Goal: Information Seeking & Learning: Understand process/instructions

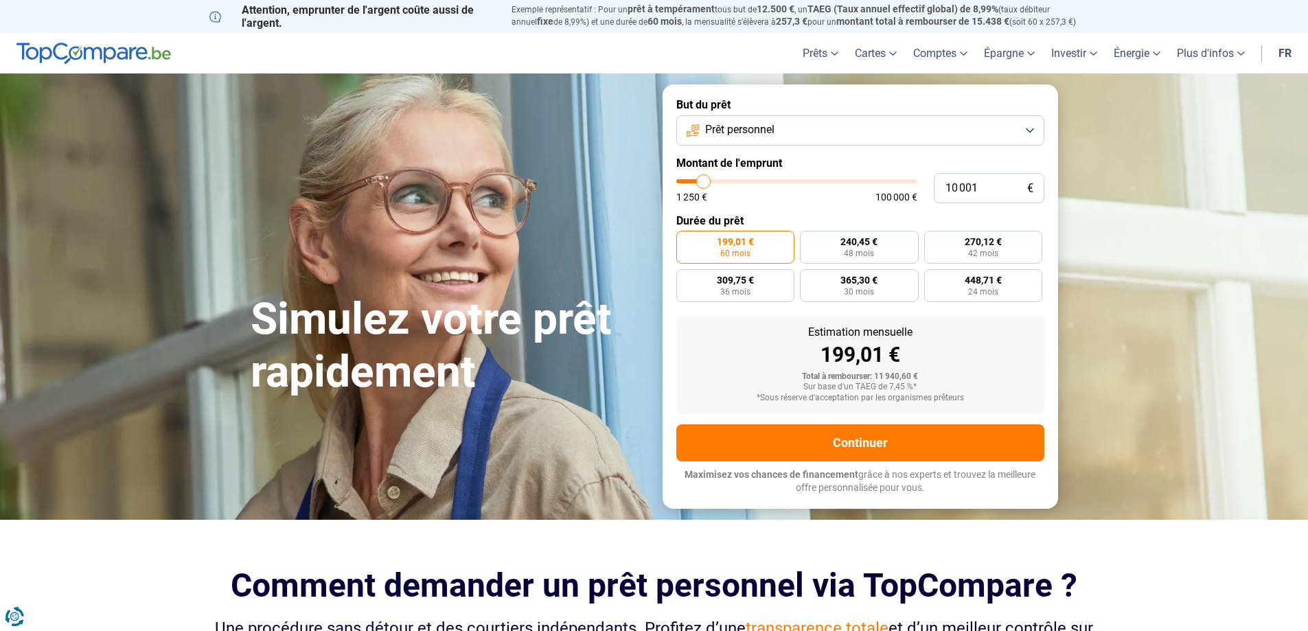
type input "12 750"
type input "12750"
type input "13 250"
type input "13250"
type input "14 250"
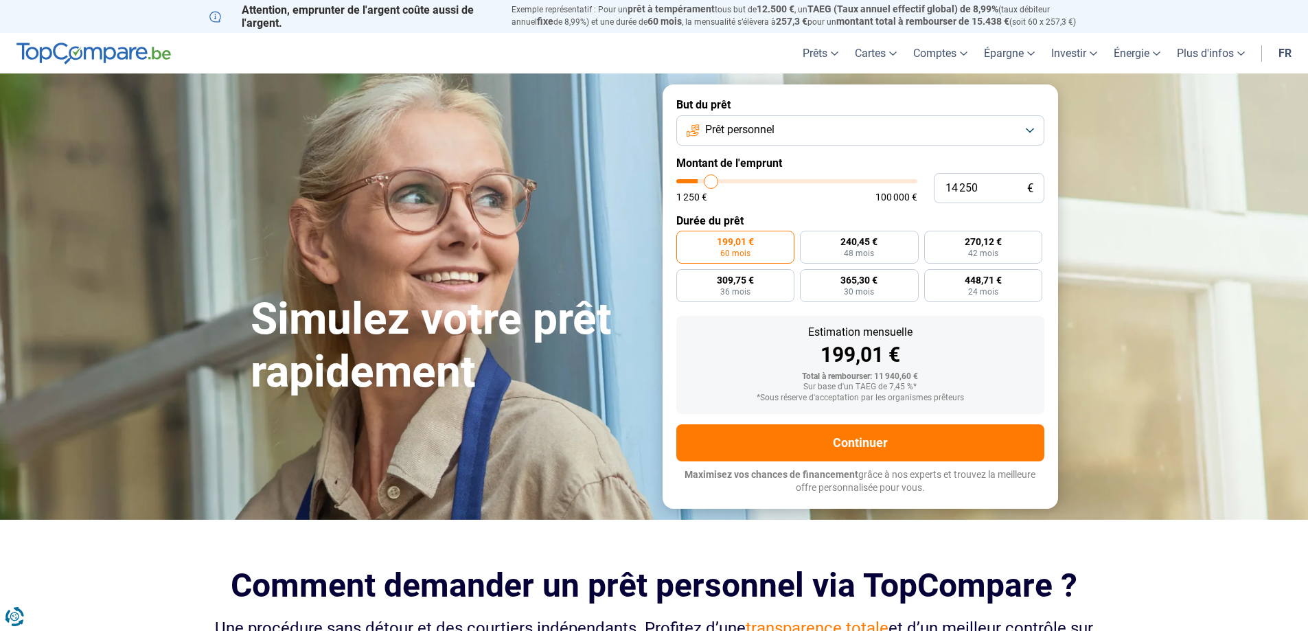
type input "14250"
type input "14 750"
type input "14750"
type input "15 750"
type input "15750"
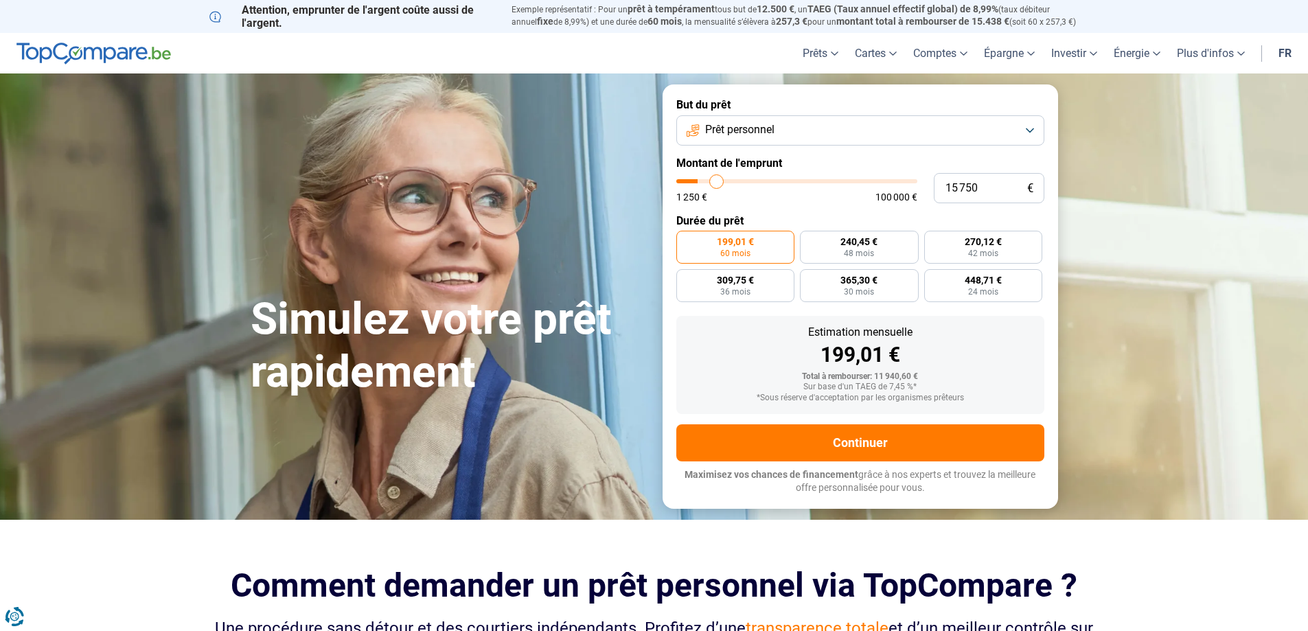
type input "16 000"
type input "16000"
type input "16 250"
type input "16250"
type input "16 500"
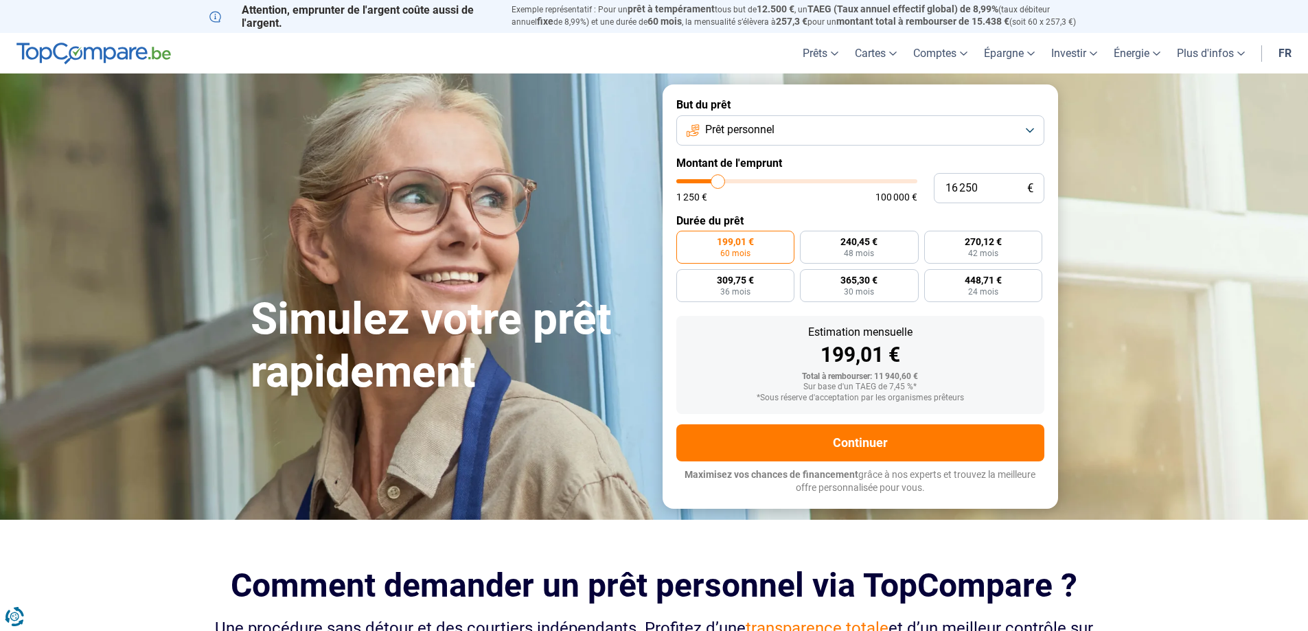
type input "16500"
type input "17 000"
type input "17000"
type input "17 250"
type input "17250"
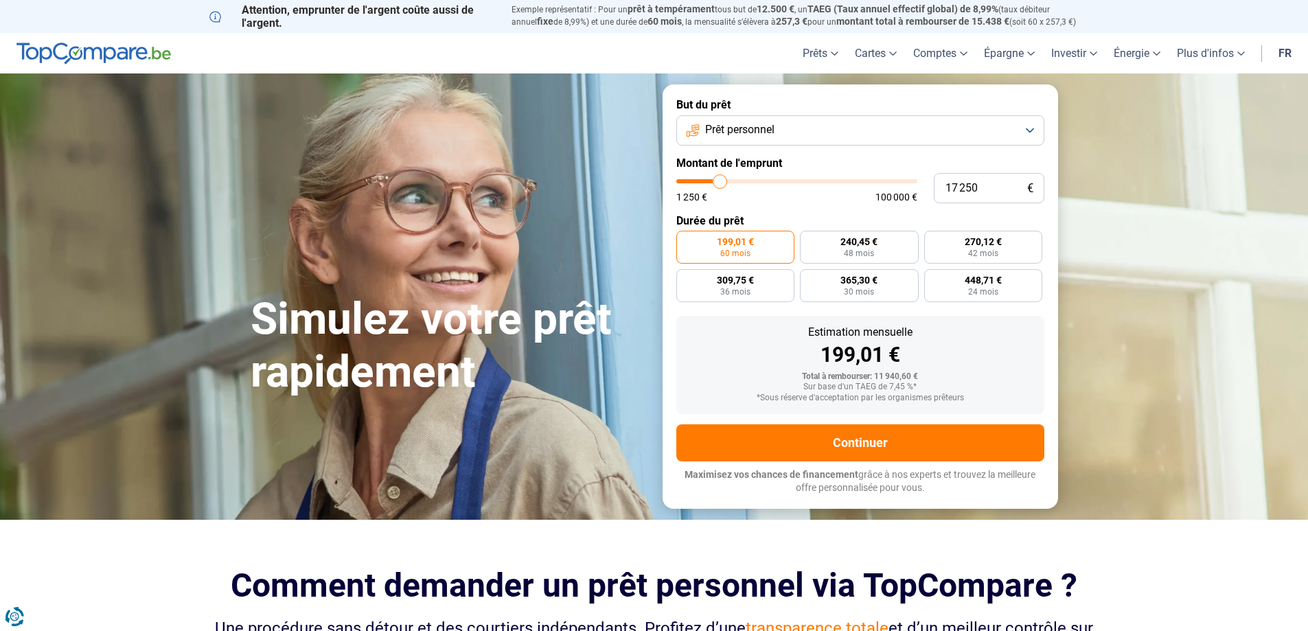
type input "17 500"
type input "17500"
type input "18 750"
type input "18750"
type input "19 000"
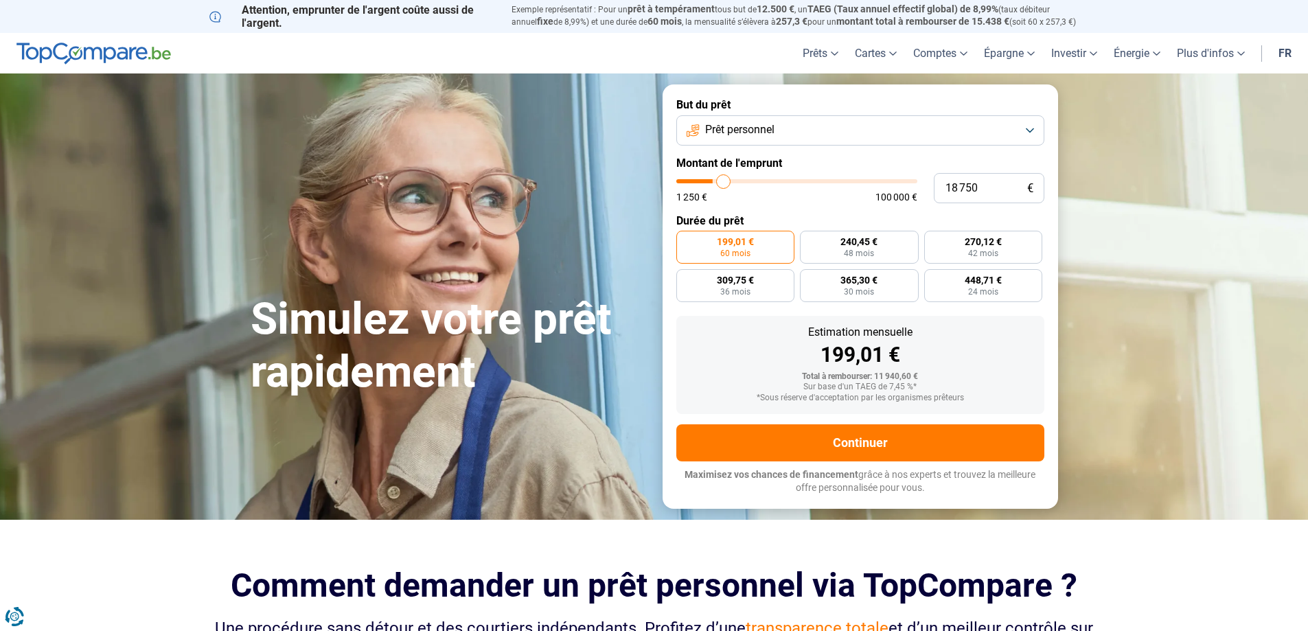
type input "19000"
type input "19 250"
type input "19250"
type input "19 750"
type input "19750"
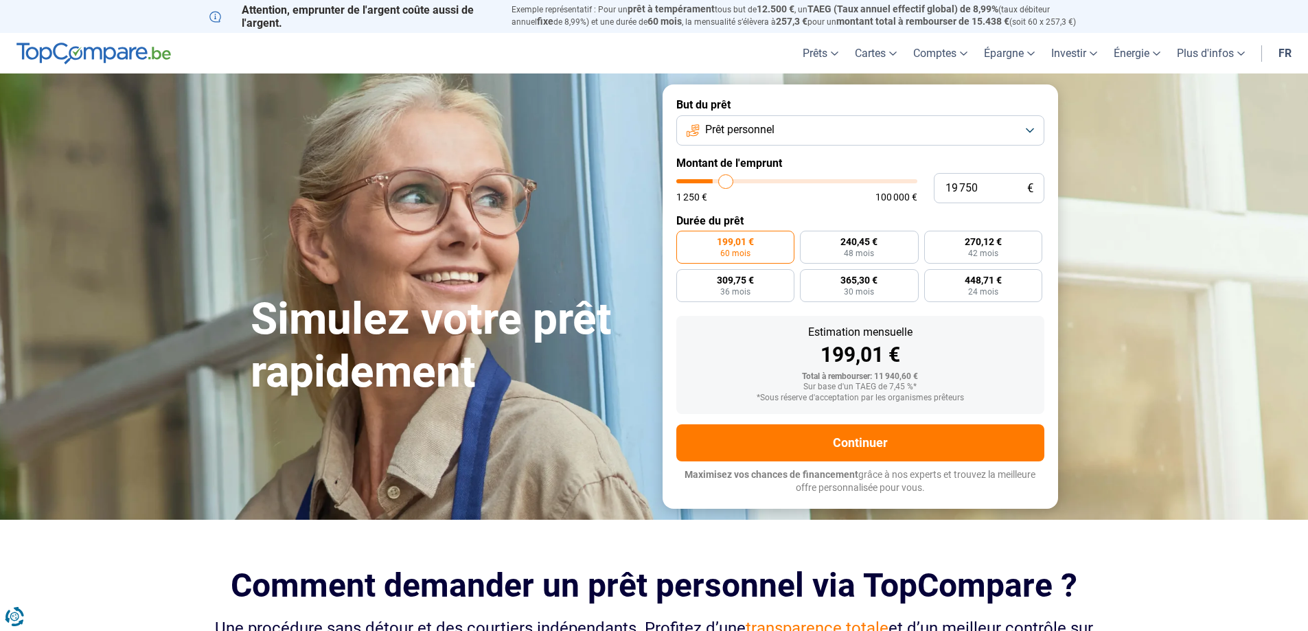
type input "20 000"
type input "20000"
type input "20 250"
type input "20250"
type input "20 500"
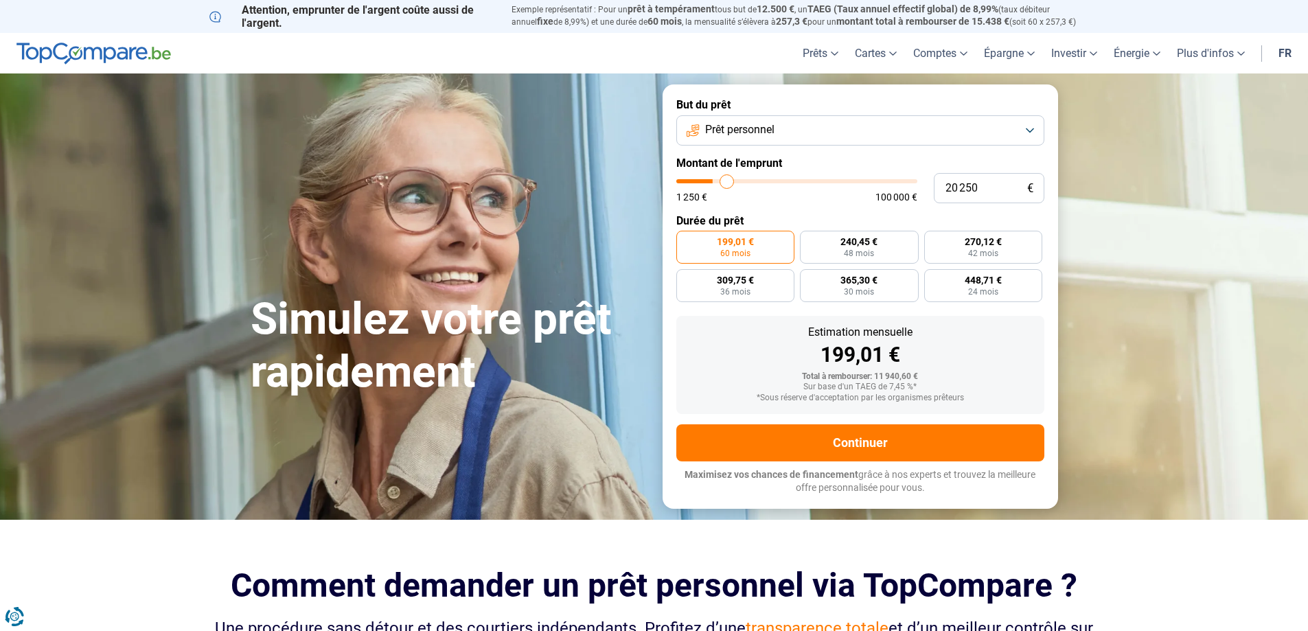
type input "20500"
type input "20 750"
drag, startPoint x: 709, startPoint y: 181, endPoint x: 729, endPoint y: 181, distance: 19.2
type input "20750"
click at [729, 181] on input "range" at bounding box center [796, 181] width 241 height 4
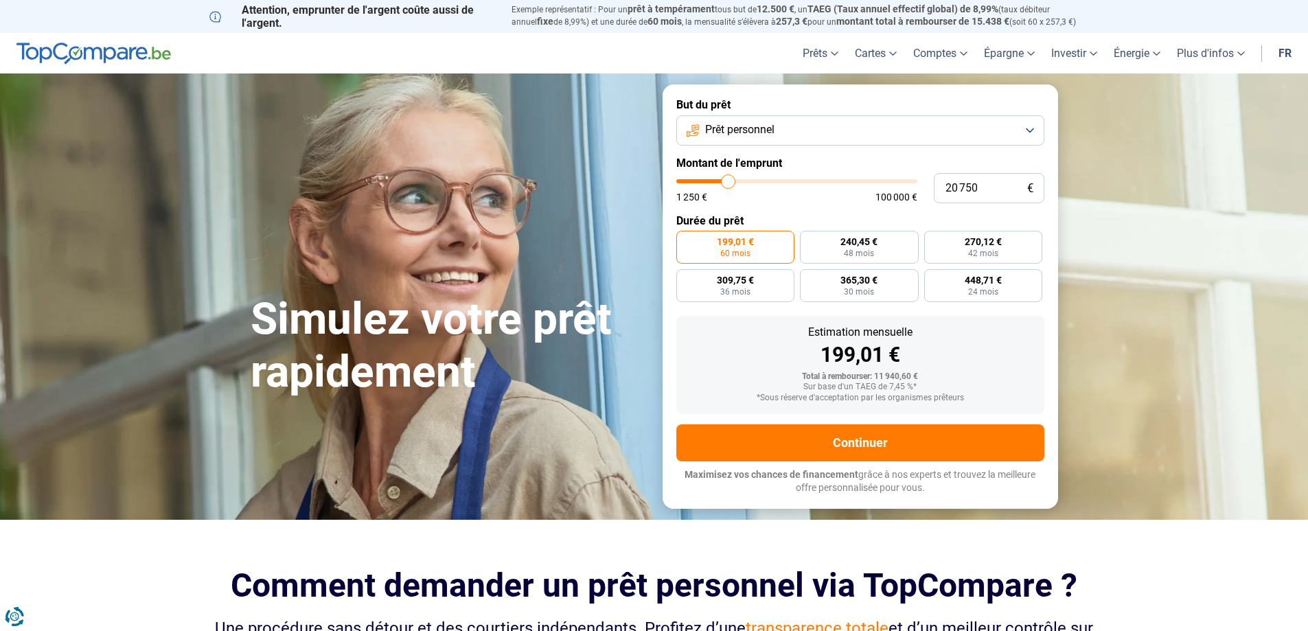
radio input "false"
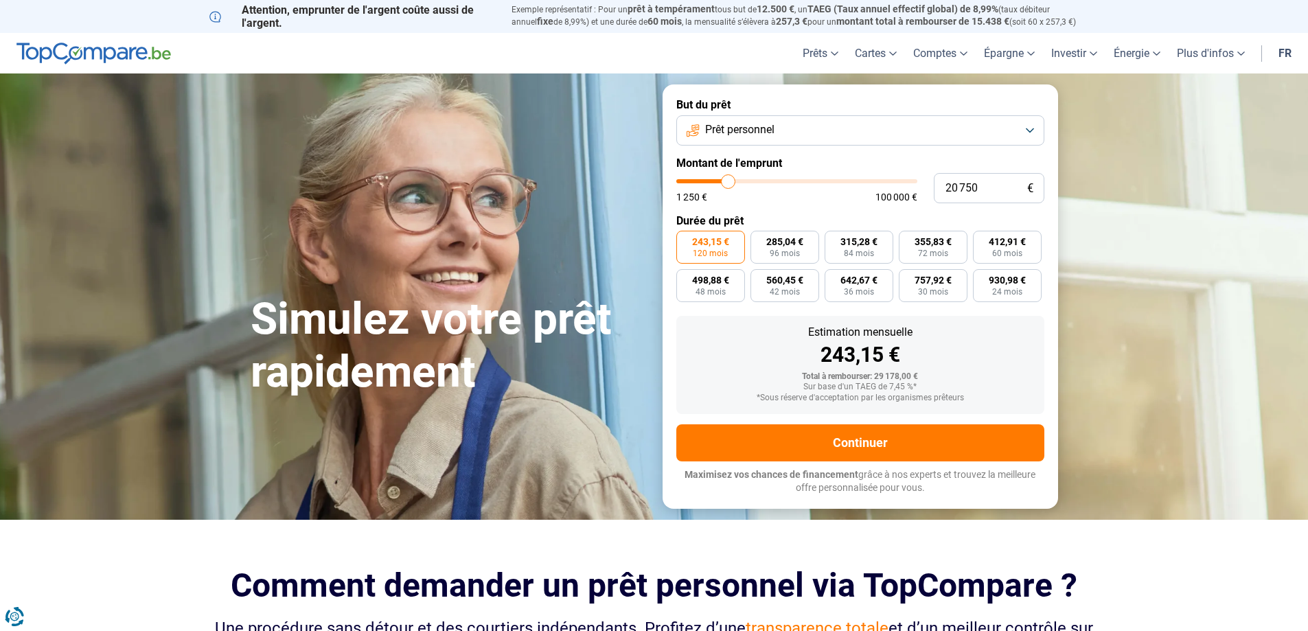
click at [793, 139] on button "Prêt personnel" at bounding box center [860, 130] width 368 height 30
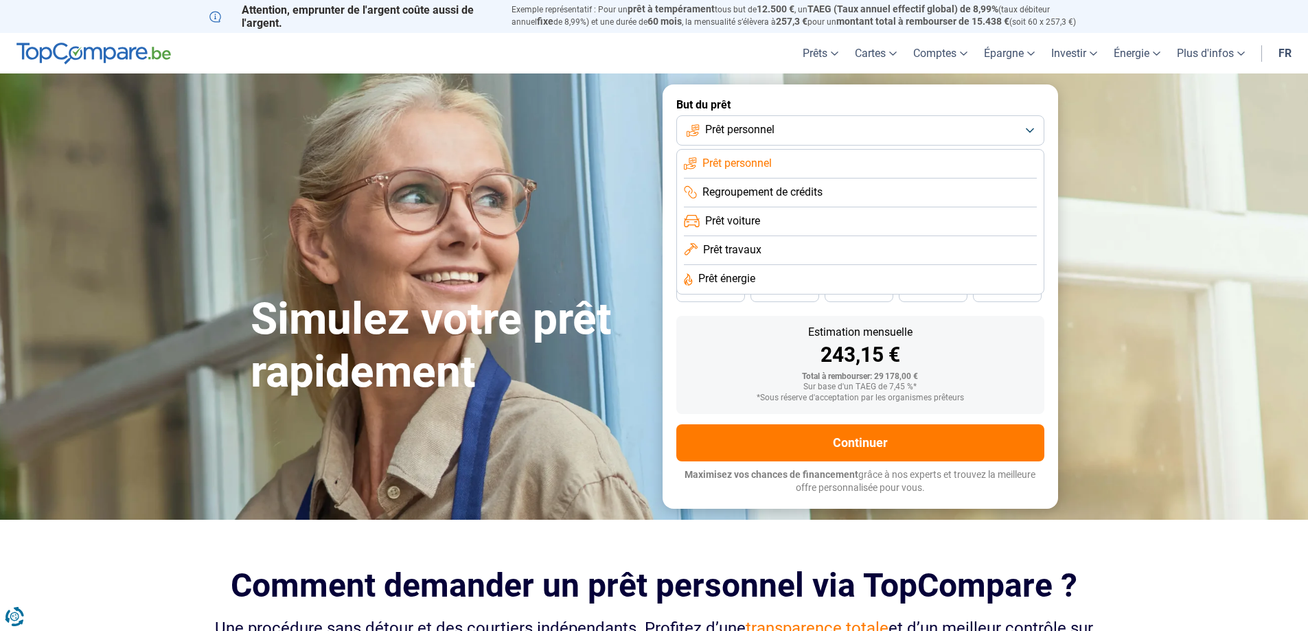
click at [775, 251] on li "Prêt travaux" at bounding box center [860, 250] width 353 height 29
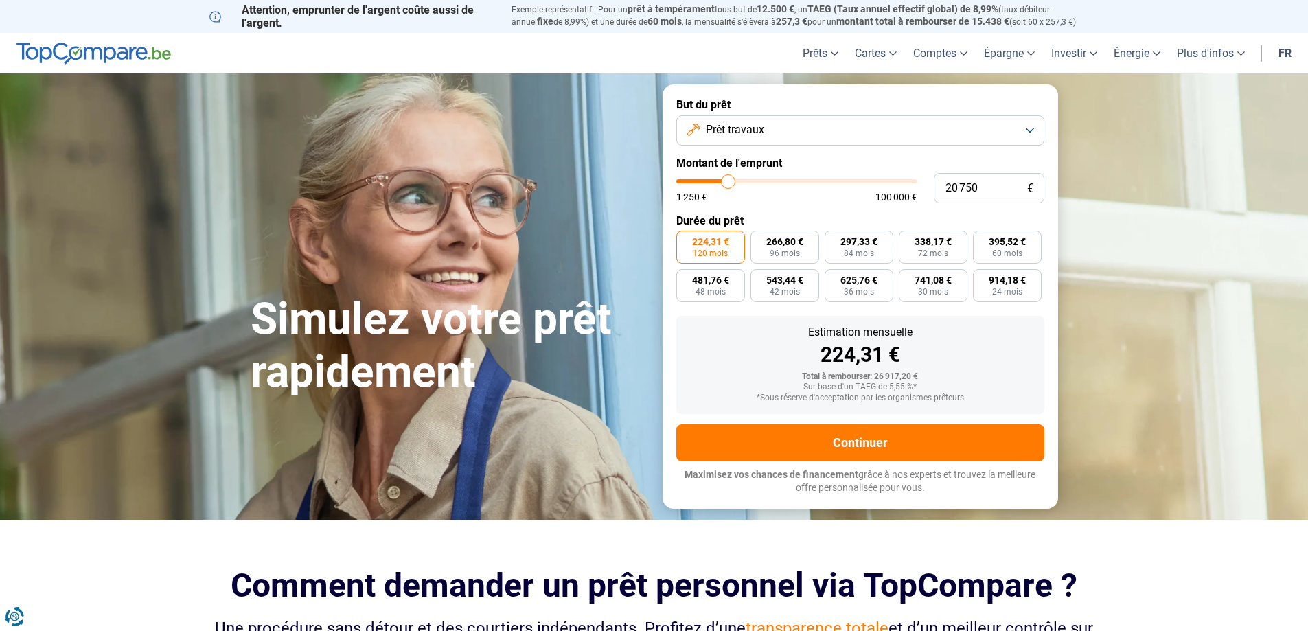
click at [788, 135] on button "Prêt travaux" at bounding box center [860, 130] width 368 height 30
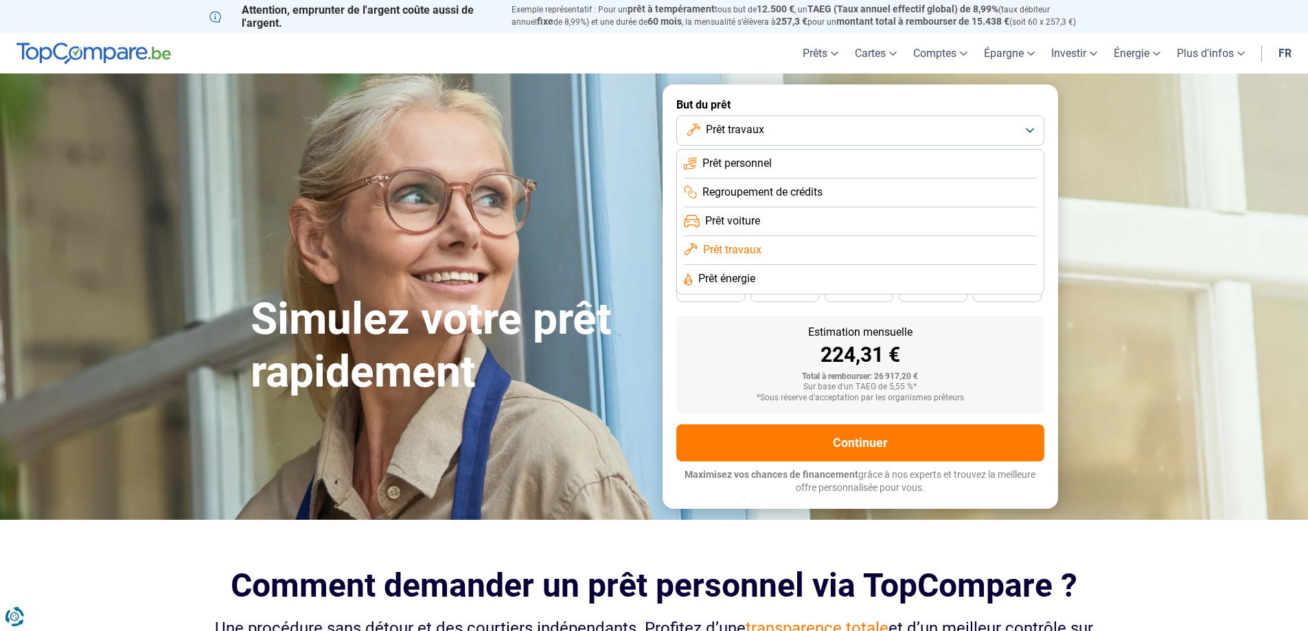
click at [751, 273] on span "Prêt énergie" at bounding box center [726, 278] width 57 height 15
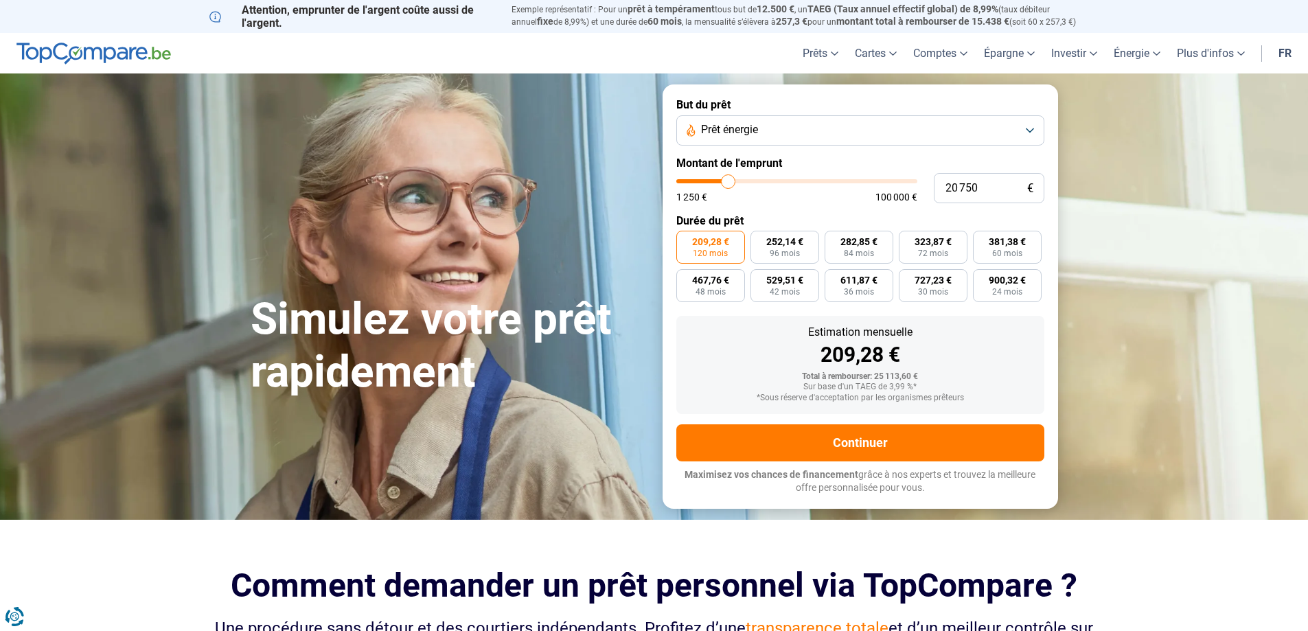
type input "22 000"
type input "22000"
type input "22 250"
type input "22250"
type input "22 750"
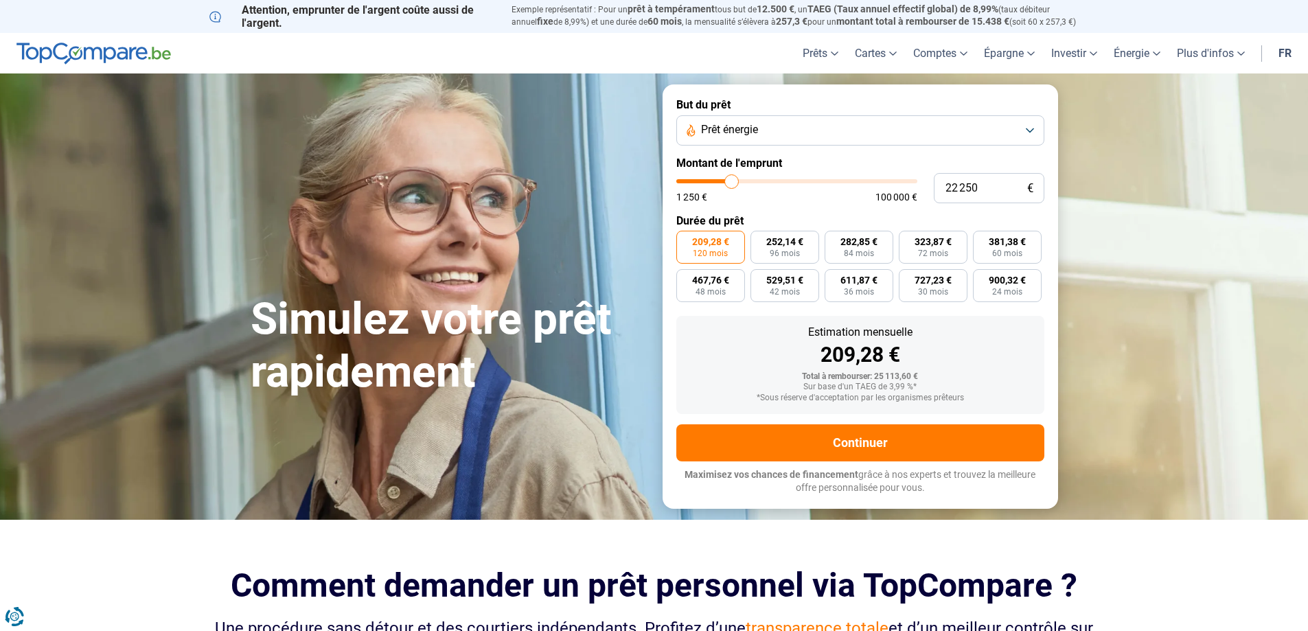
type input "22750"
type input "23 000"
type input "23000"
type input "23 500"
type input "23500"
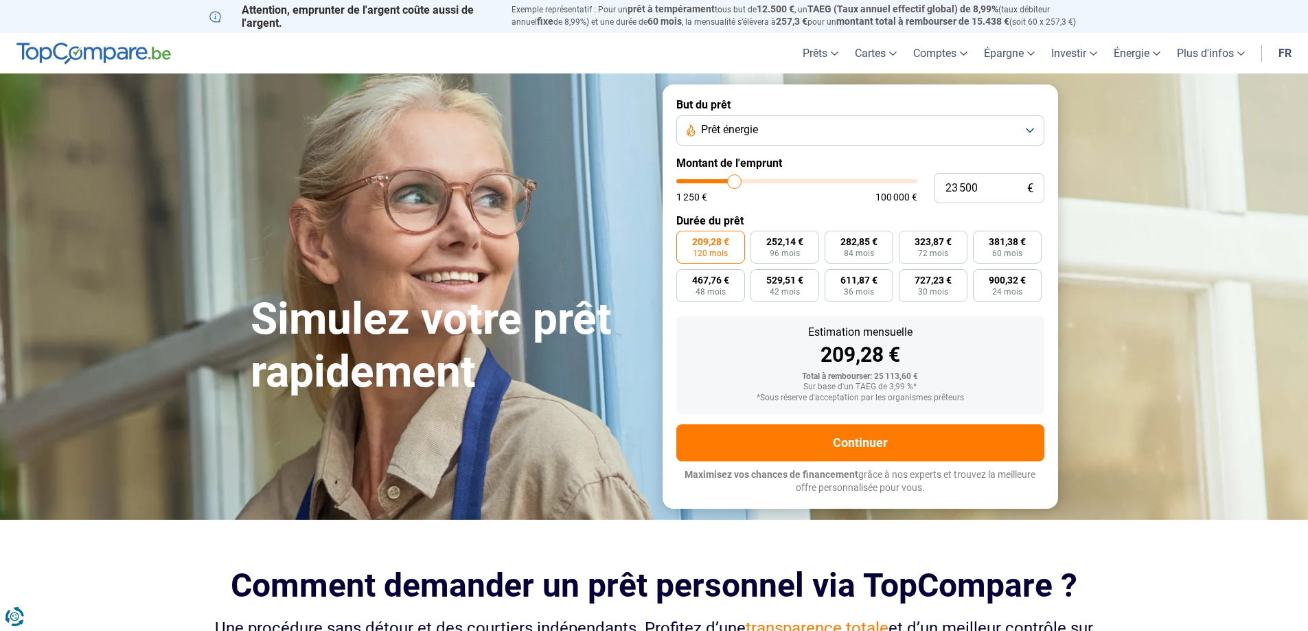
type input "23 750"
type input "23750"
type input "24 500"
type input "24500"
type input "24 750"
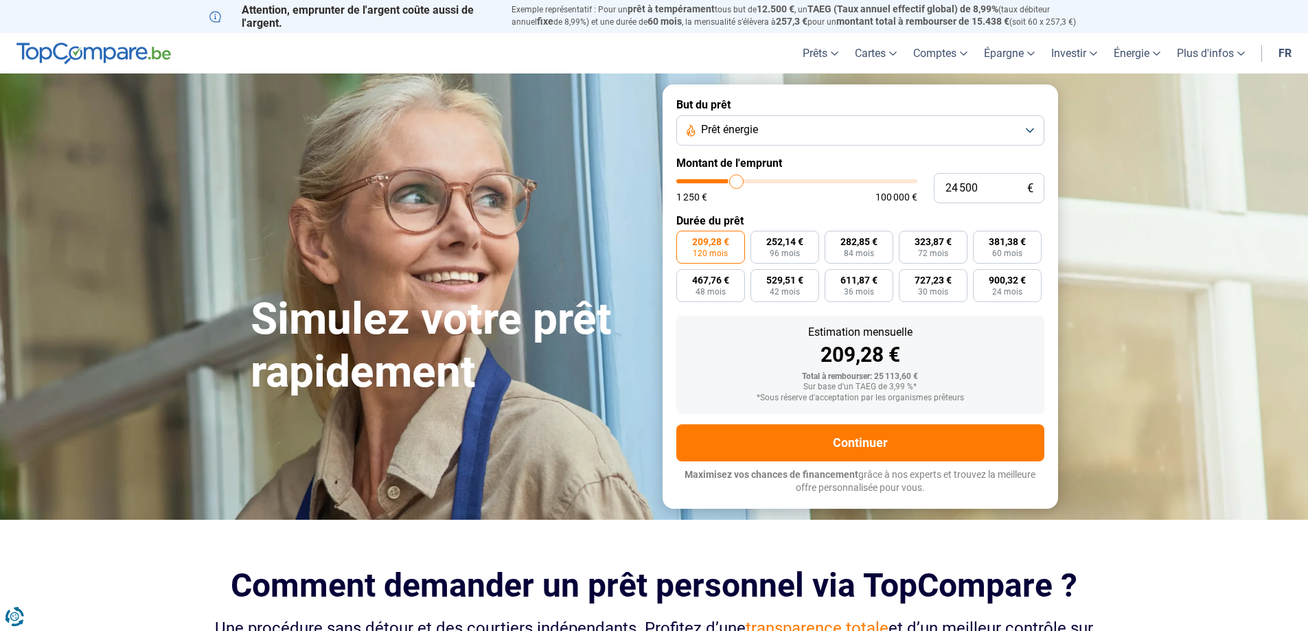
type input "24750"
type input "25 000"
type input "25000"
type input "25 250"
type input "25250"
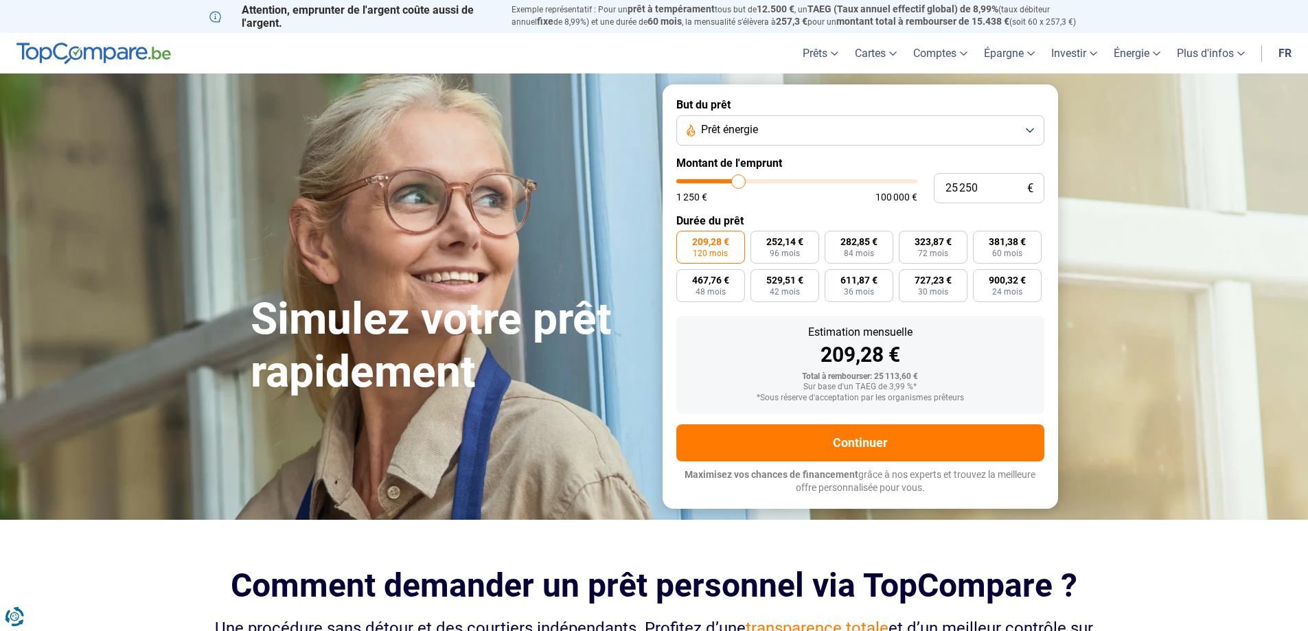
type input "25 750"
type input "25750"
type input "26 000"
type input "26000"
type input "26 250"
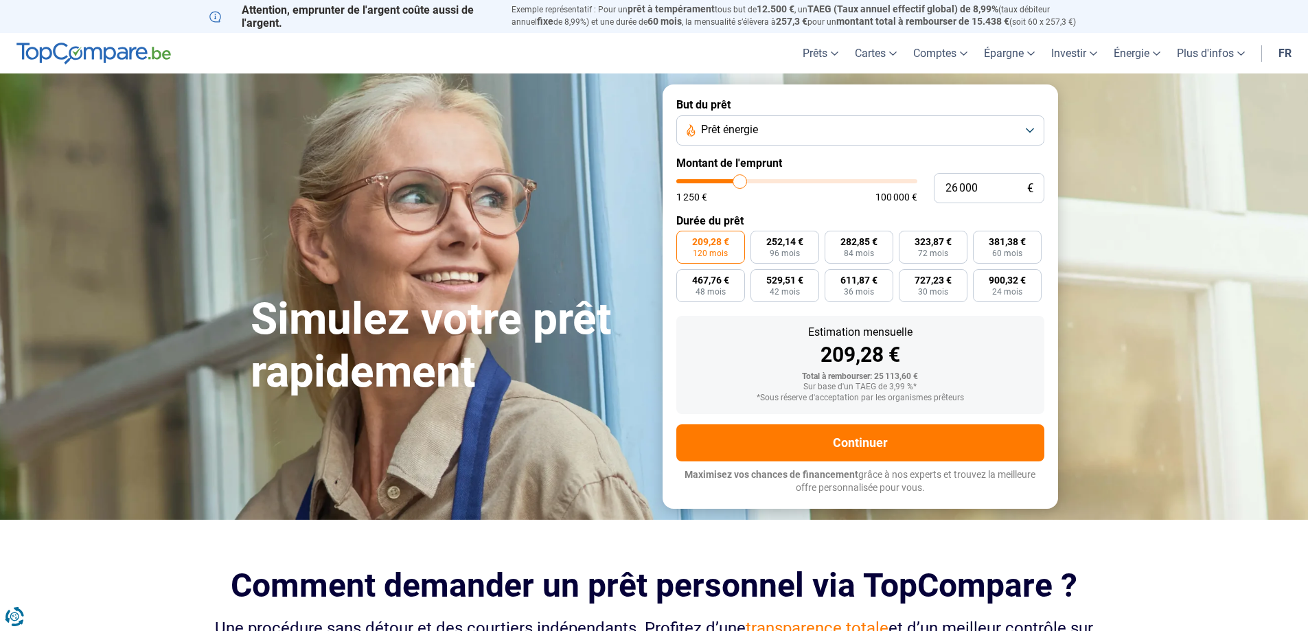
type input "26250"
type input "27 250"
type input "27250"
type input "27 500"
type input "27500"
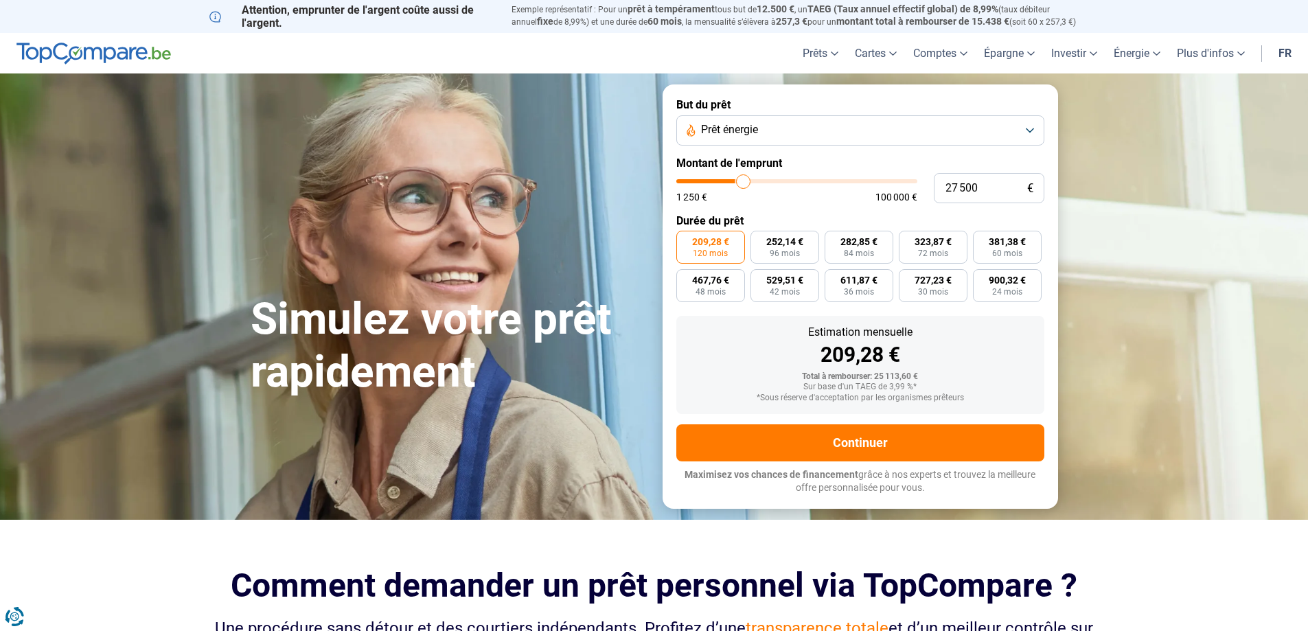
type input "27 750"
type input "27750"
type input "28 000"
type input "28000"
type input "28 750"
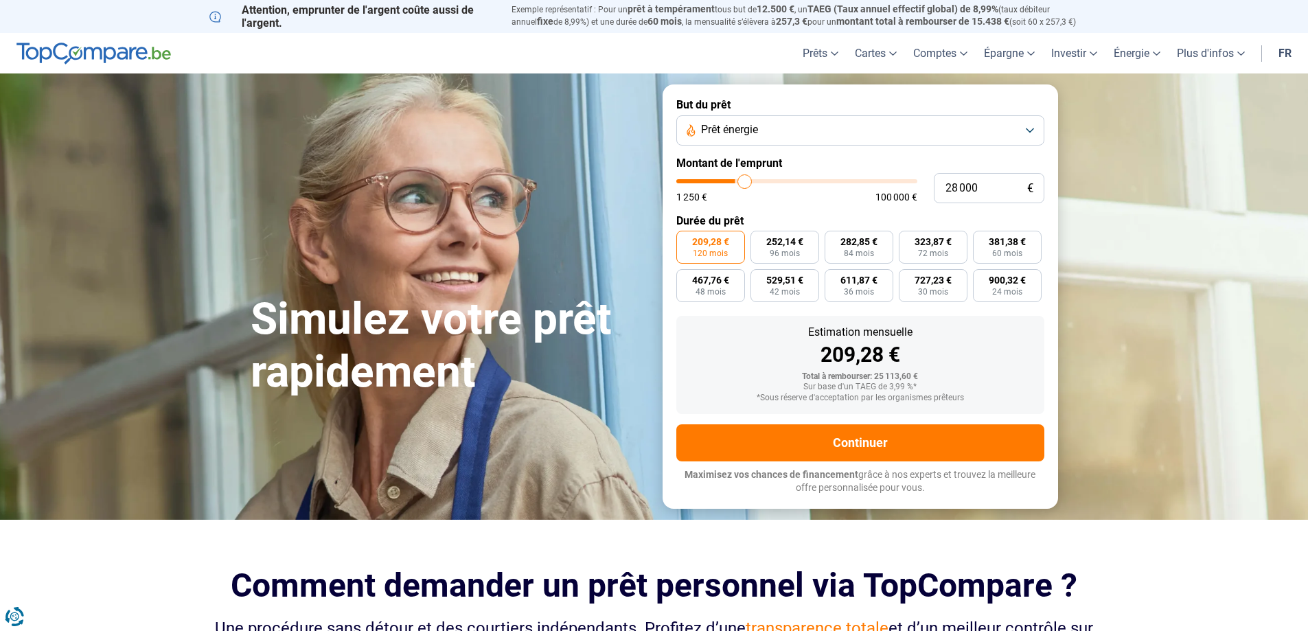
type input "28750"
type input "29 250"
type input "29250"
type input "29 750"
type input "29750"
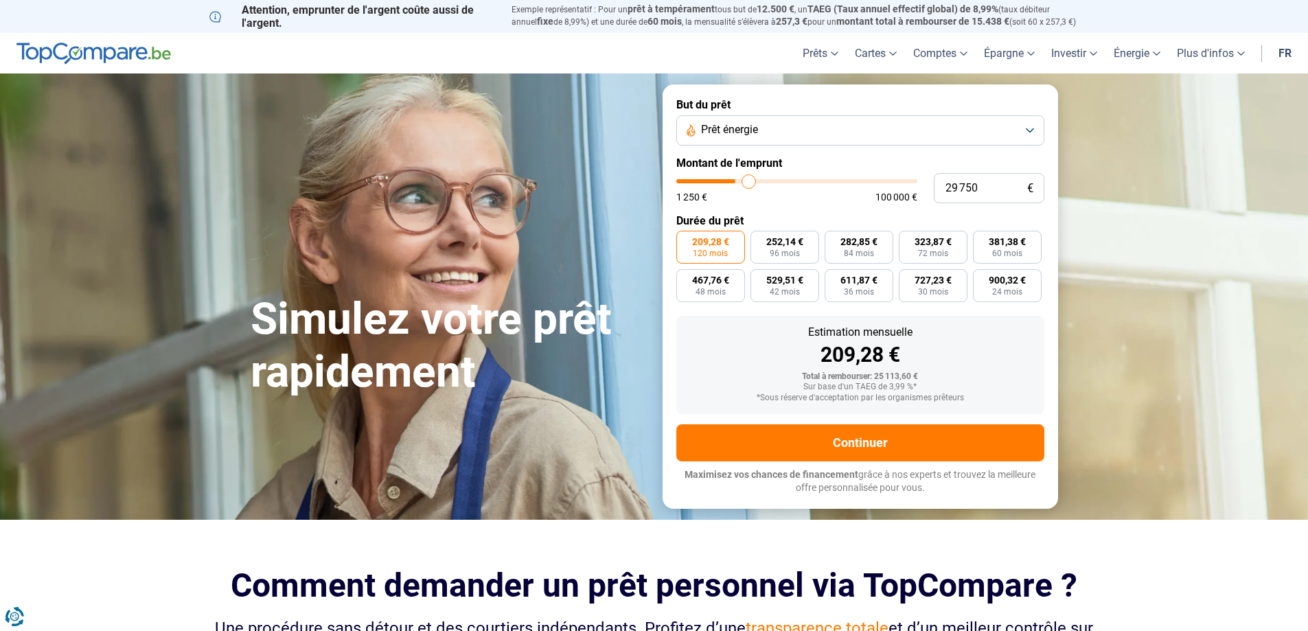
type input "30 750"
type input "30750"
type input "31 250"
type input "31250"
type input "31 750"
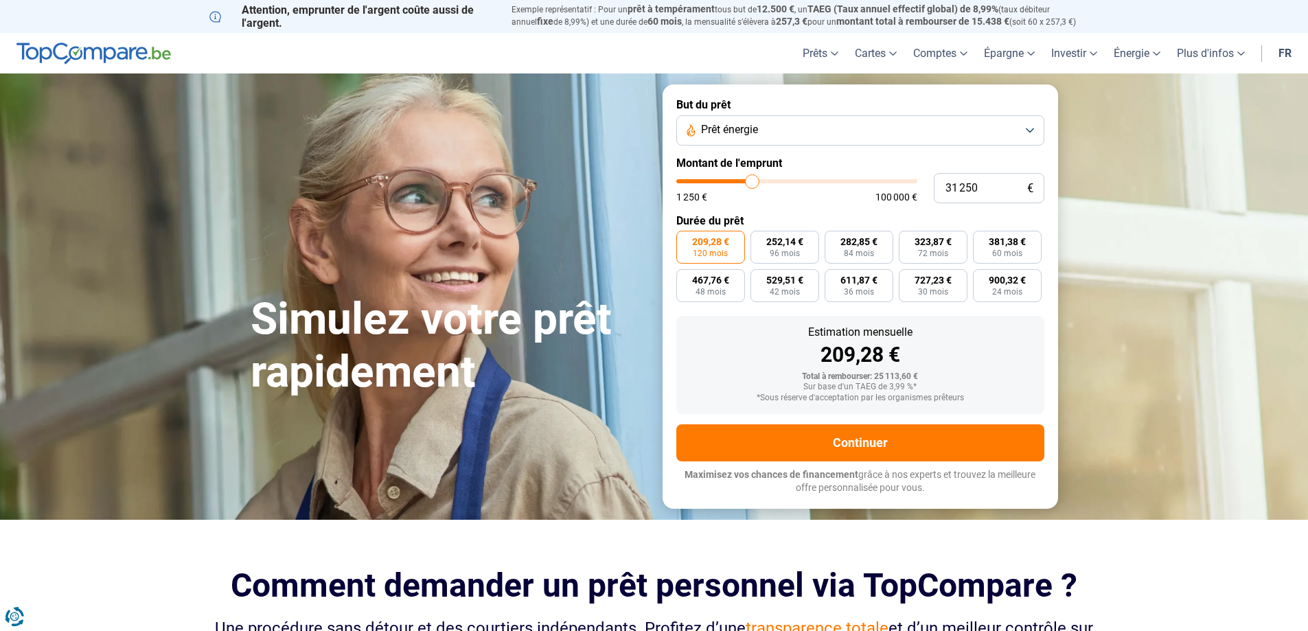
type input "31750"
type input "32 000"
type input "32000"
type input "32 250"
type input "32250"
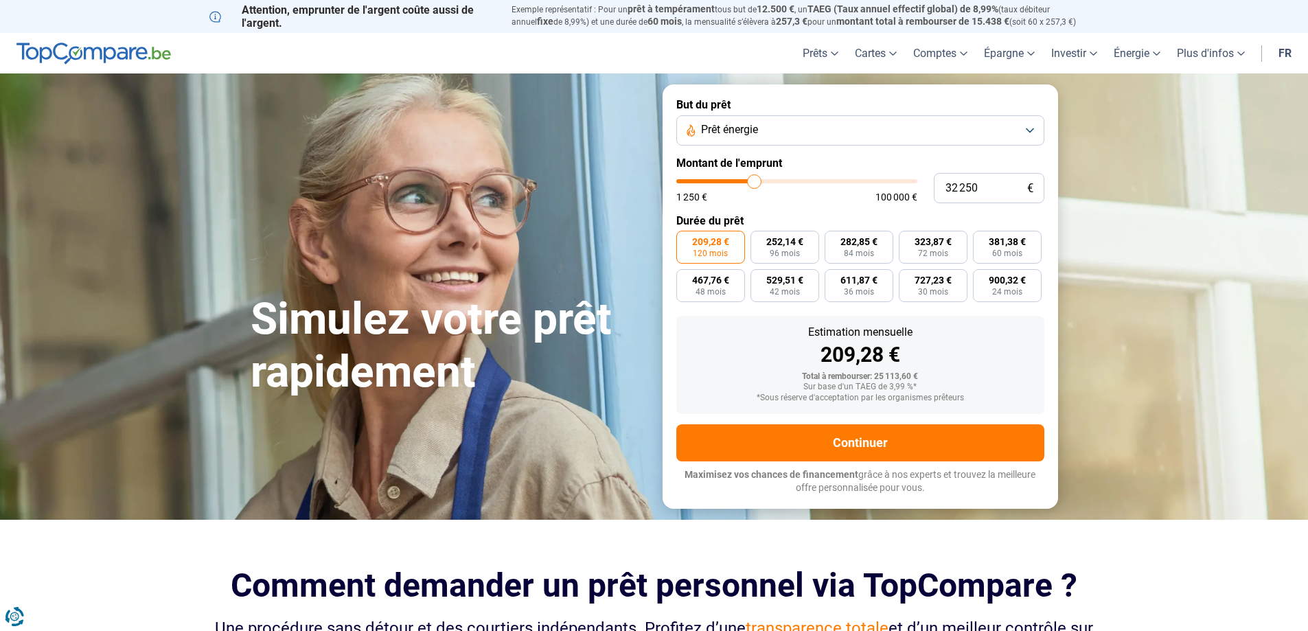
type input "32 500"
type input "32500"
type input "32 750"
type input "32750"
type input "33 500"
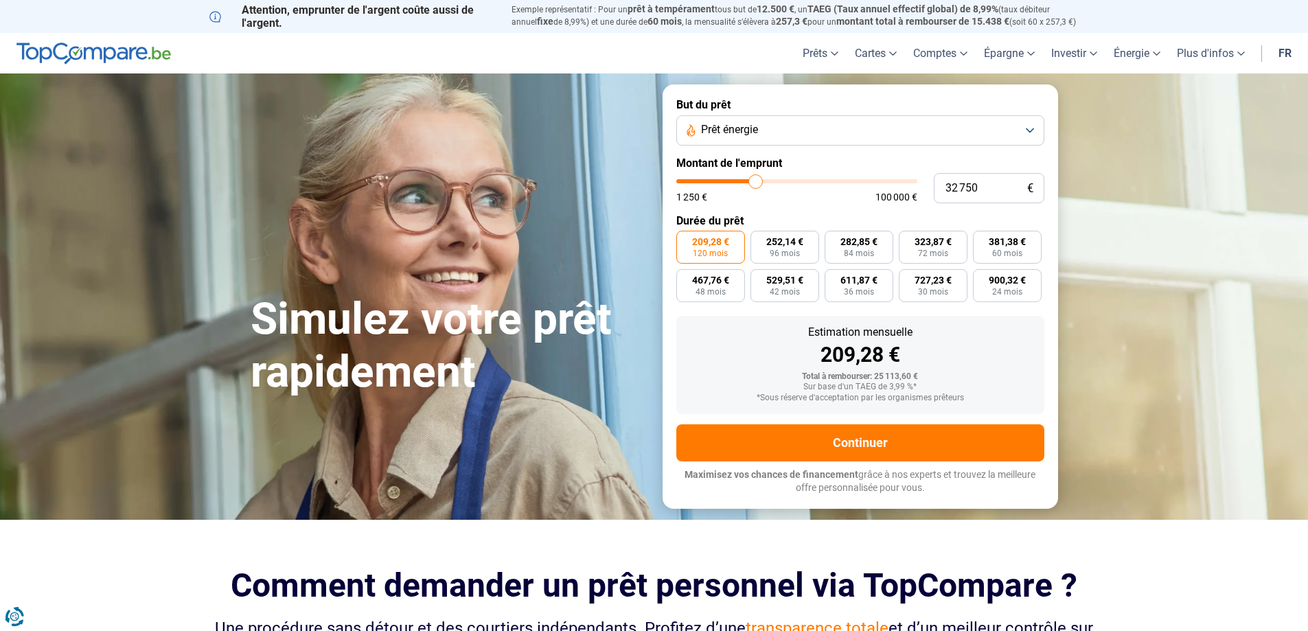
type input "33500"
type input "33 750"
type input "33750"
type input "34 250"
type input "34250"
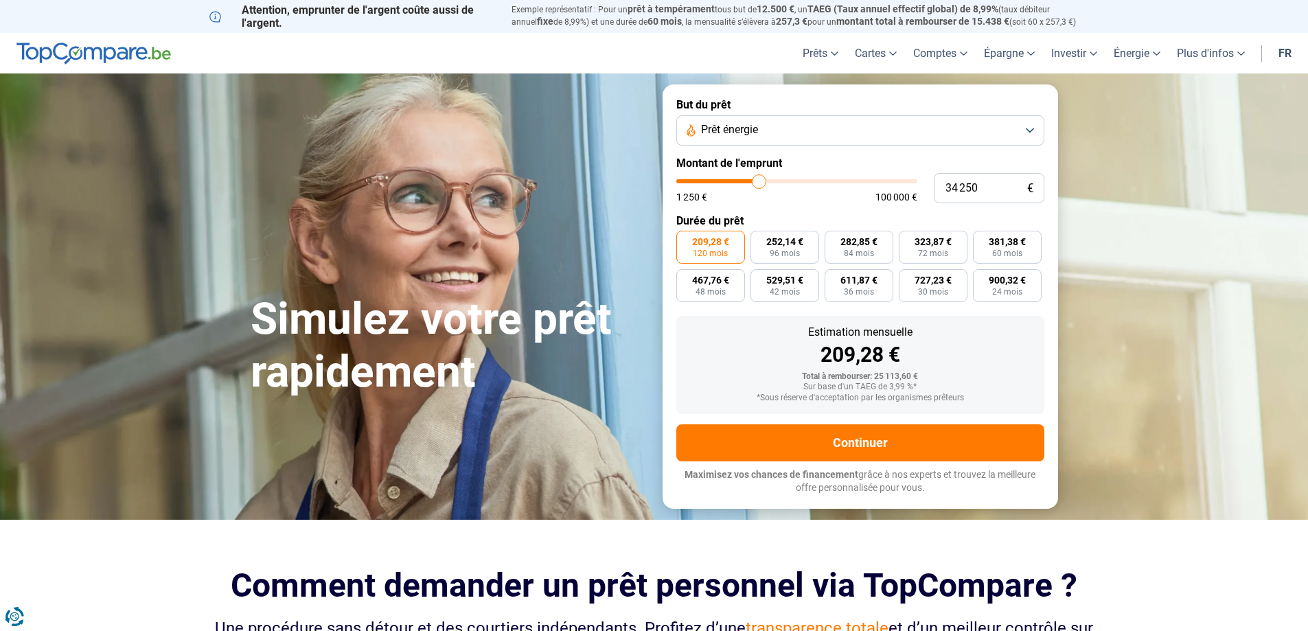
type input "34 750"
type input "34750"
type input "35 000"
type input "35000"
type input "35 250"
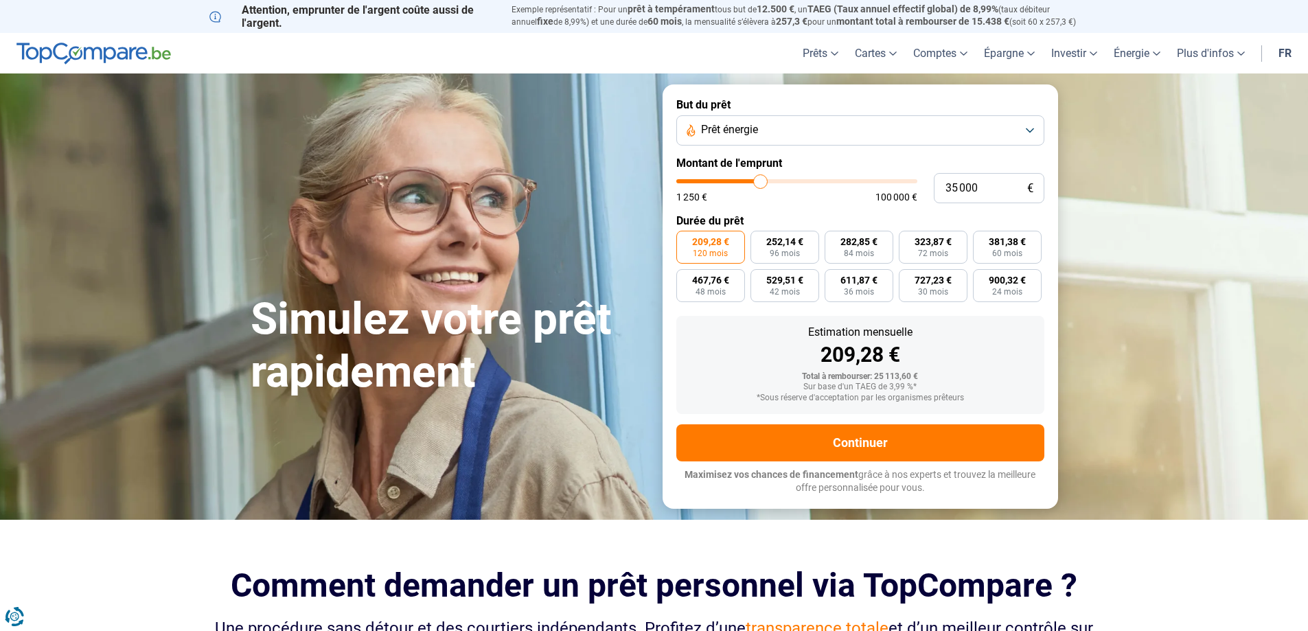
type input "35250"
type input "35 500"
type input "35500"
type input "35 750"
type input "35750"
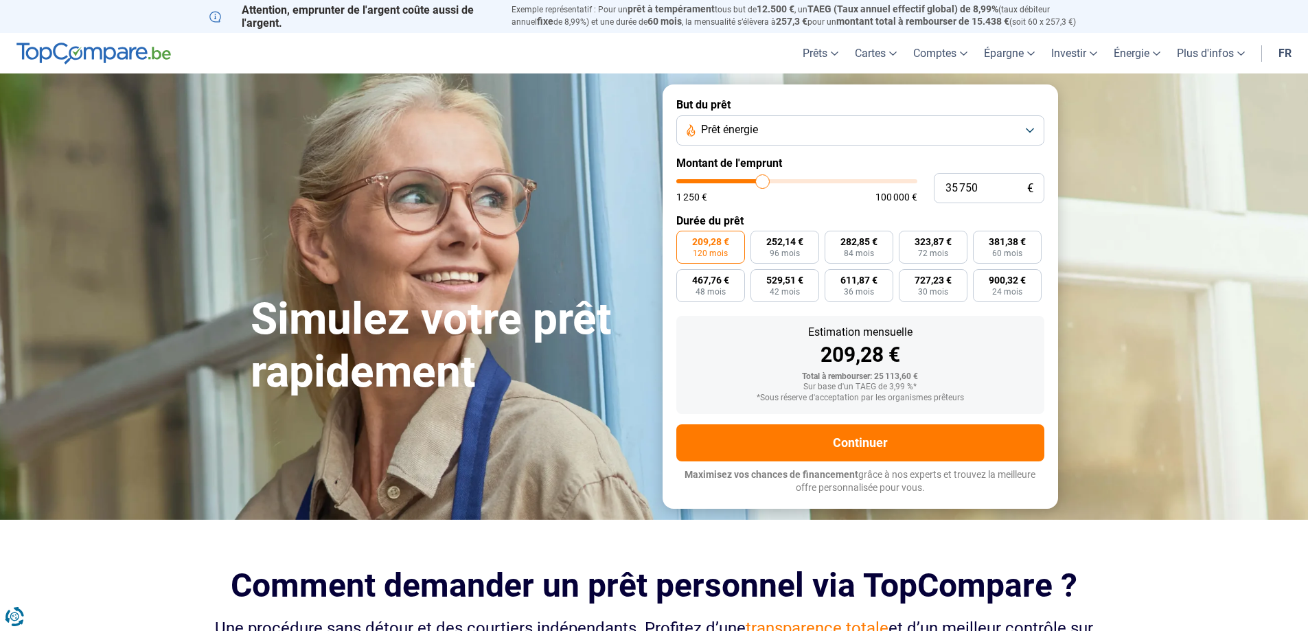
type input "35 500"
type input "35500"
type input "35 250"
type input "35250"
type input "35 000"
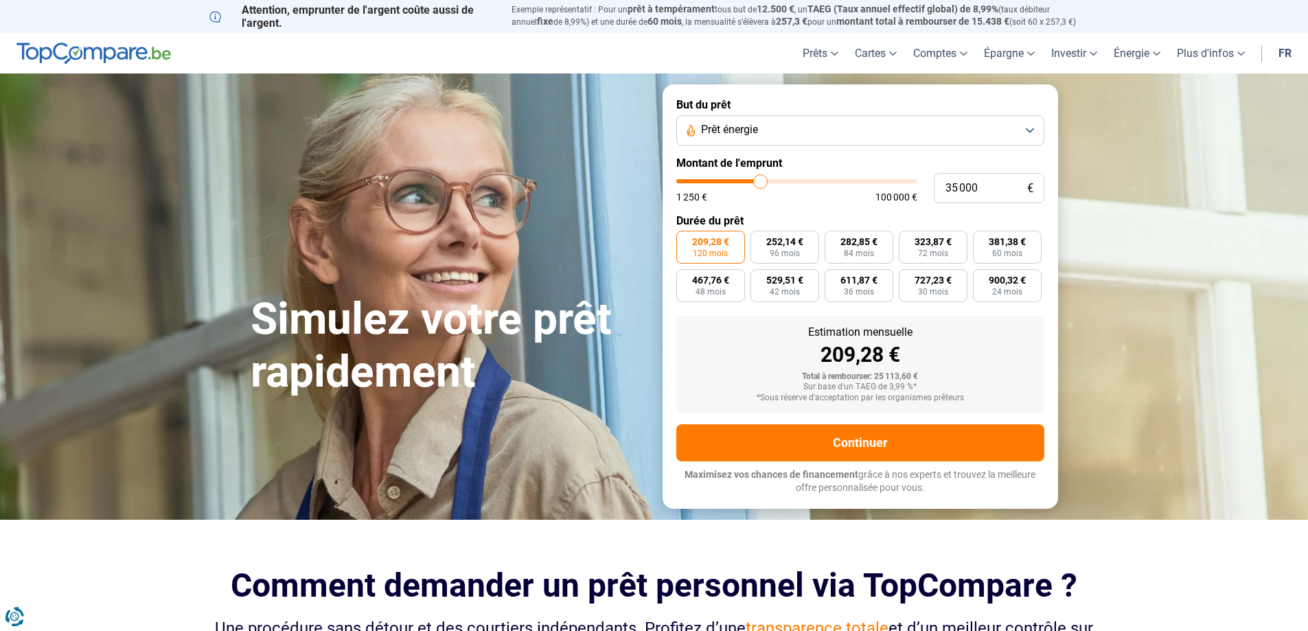
drag, startPoint x: 730, startPoint y: 183, endPoint x: 761, endPoint y: 181, distance: 31.0
type input "35000"
click at [761, 181] on input "range" at bounding box center [796, 181] width 241 height 4
